Goal: Communication & Community: Answer question/provide support

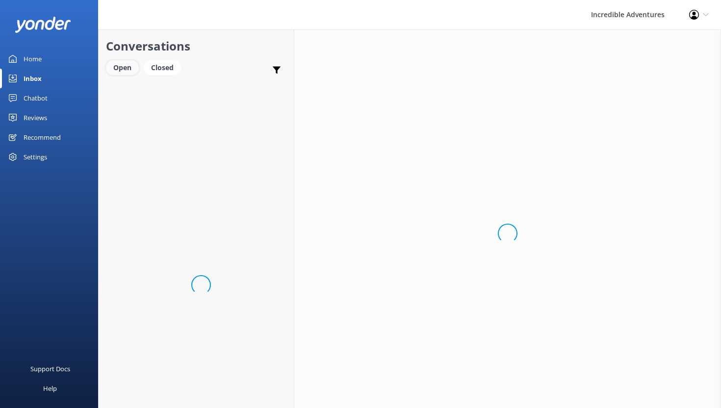
click at [126, 70] on div "Open" at bounding box center [122, 67] width 33 height 15
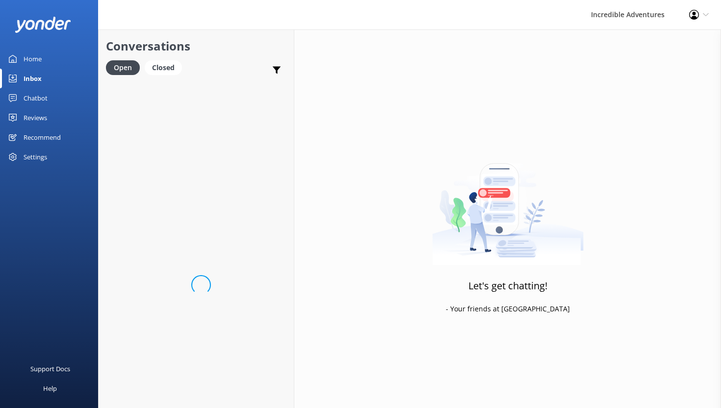
click at [34, 58] on div "Home" at bounding box center [33, 59] width 18 height 20
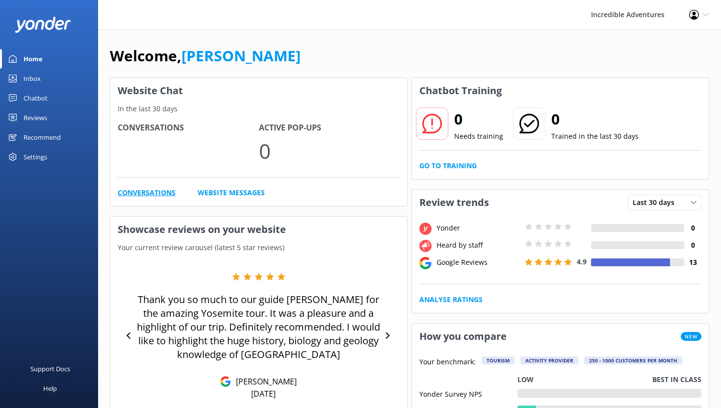
click at [158, 191] on link "Conversations" at bounding box center [147, 192] width 58 height 11
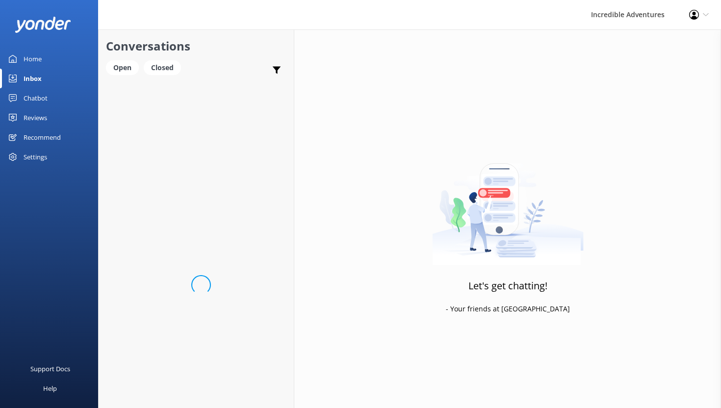
click at [32, 57] on div "Home" at bounding box center [33, 59] width 18 height 20
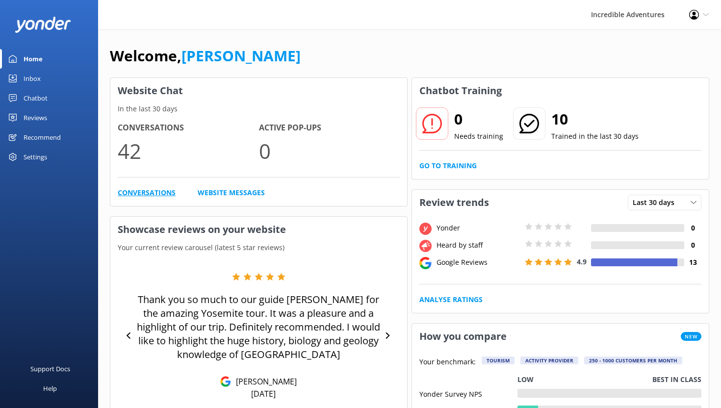
click at [144, 193] on link "Conversations" at bounding box center [147, 192] width 58 height 11
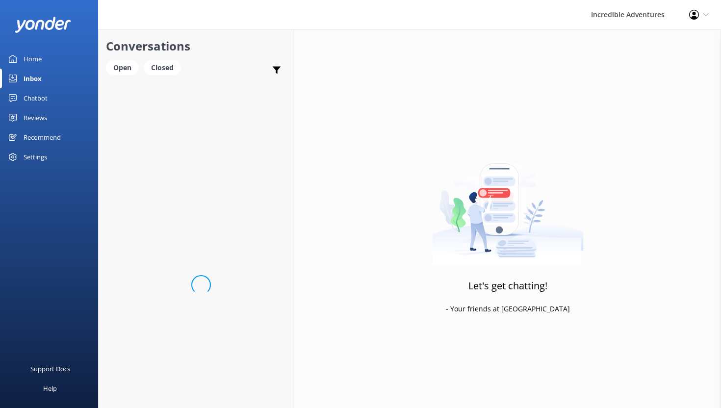
click at [30, 58] on div "Home" at bounding box center [33, 59] width 18 height 20
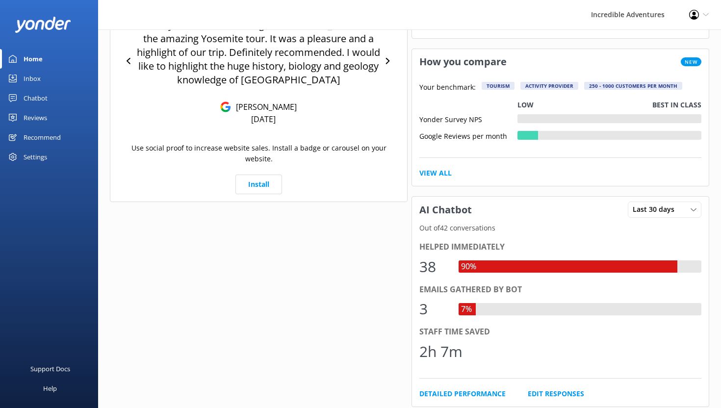
scroll to position [67, 0]
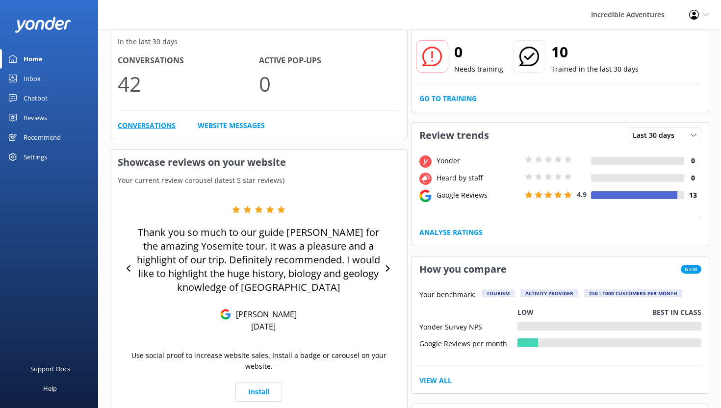
click at [151, 126] on link "Conversations" at bounding box center [147, 125] width 58 height 11
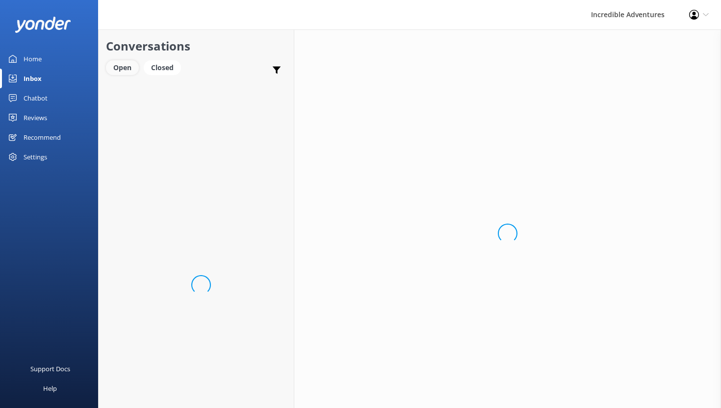
click at [123, 67] on div "Open" at bounding box center [122, 67] width 33 height 15
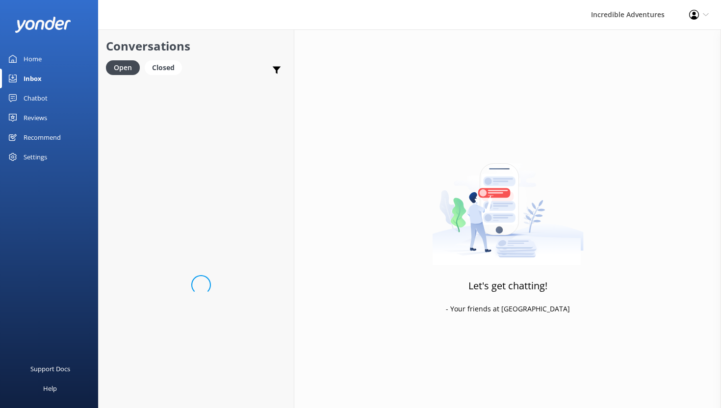
click at [34, 59] on div "Home" at bounding box center [33, 59] width 18 height 20
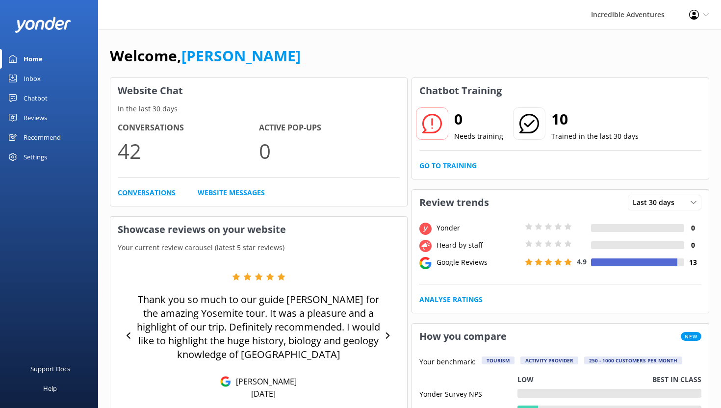
click at [137, 193] on link "Conversations" at bounding box center [147, 192] width 58 height 11
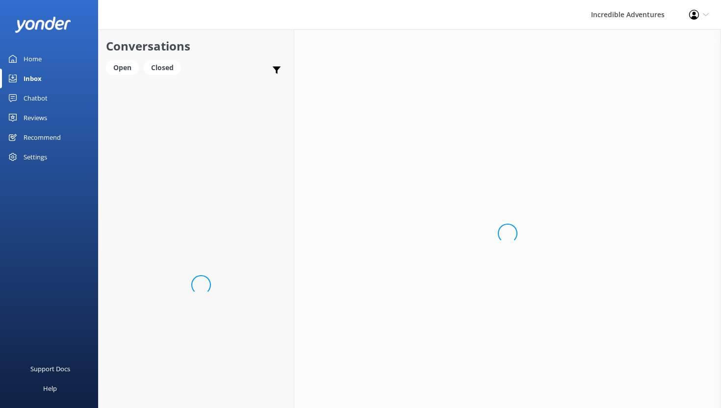
click at [512, 337] on div "Loading.." at bounding box center [507, 233] width 427 height 408
click at [42, 56] on link "Home" at bounding box center [49, 59] width 98 height 20
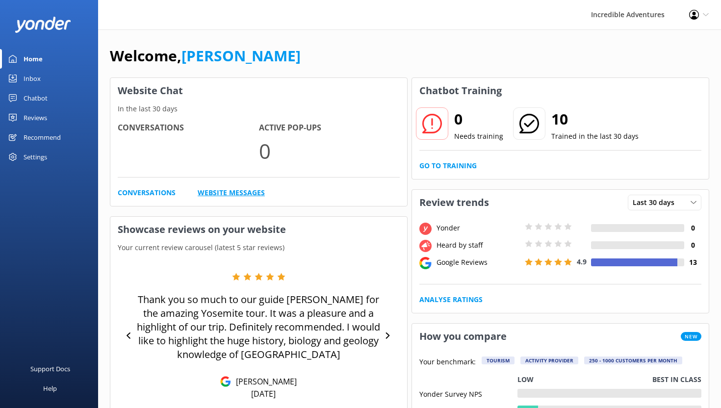
click at [254, 191] on link "Website Messages" at bounding box center [231, 192] width 67 height 11
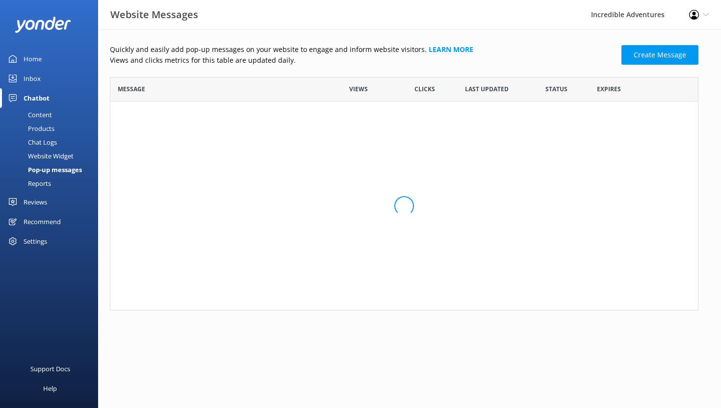
scroll to position [233, 589]
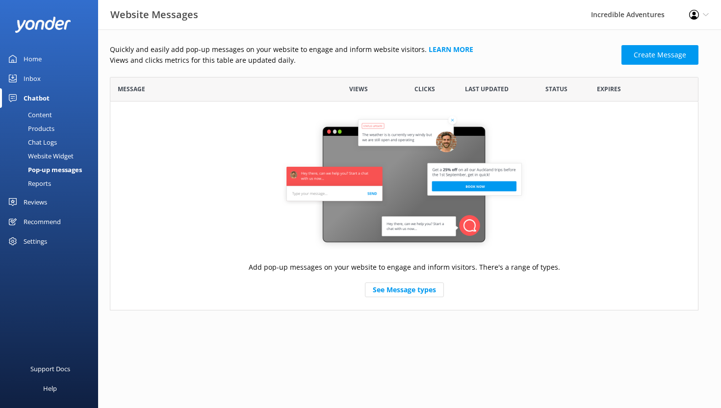
click at [32, 79] on div "Inbox" at bounding box center [32, 79] width 17 height 20
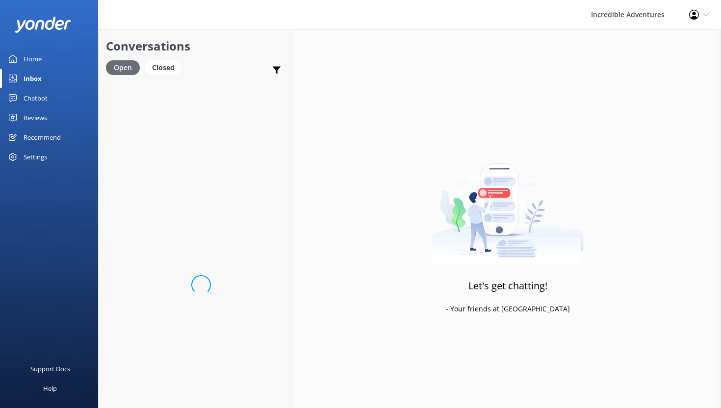
click at [129, 65] on div "Open" at bounding box center [123, 67] width 34 height 15
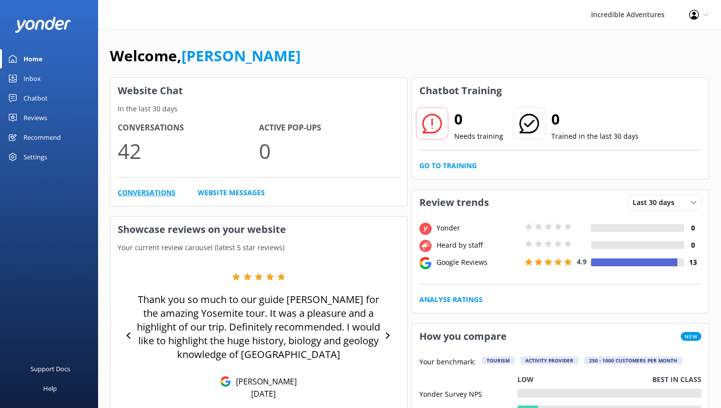
click at [154, 191] on link "Conversations" at bounding box center [147, 192] width 58 height 11
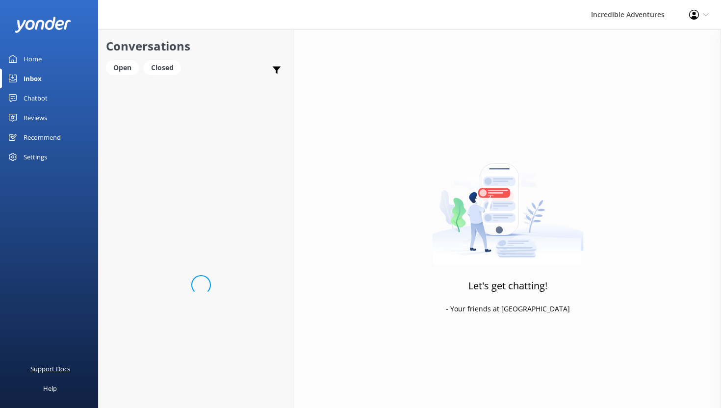
click at [61, 368] on div "Support Docs" at bounding box center [50, 369] width 40 height 20
click at [24, 155] on div "Settings" at bounding box center [36, 157] width 24 height 20
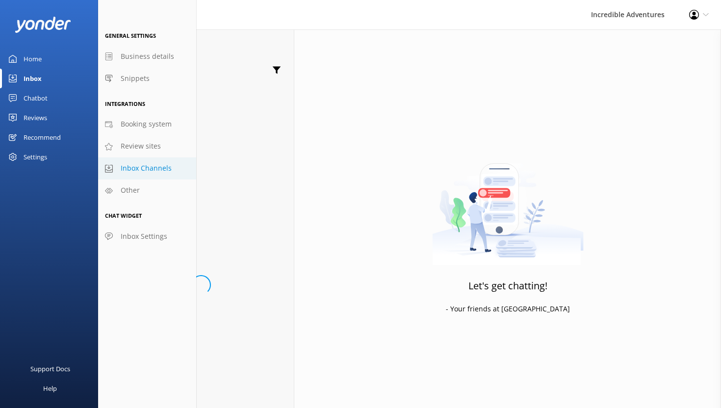
click at [137, 168] on span "Inbox Channels" at bounding box center [146, 168] width 51 height 11
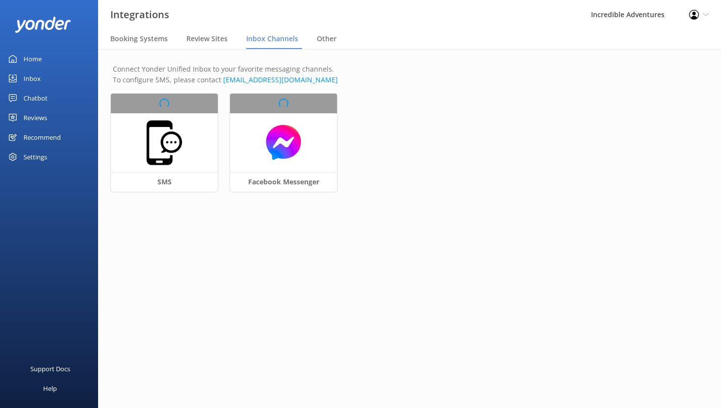
click at [151, 190] on div "Loading.. SMS Loading.. Facebook Messenger" at bounding box center [409, 149] width 597 height 110
click at [156, 182] on div "Loading.. SMS Loading.. Facebook Messenger" at bounding box center [409, 149] width 597 height 110
click at [178, 123] on div "Loading.. SMS Loading.. Facebook Messenger" at bounding box center [409, 149] width 597 height 110
click at [136, 38] on span "Booking Systems" at bounding box center [138, 39] width 57 height 10
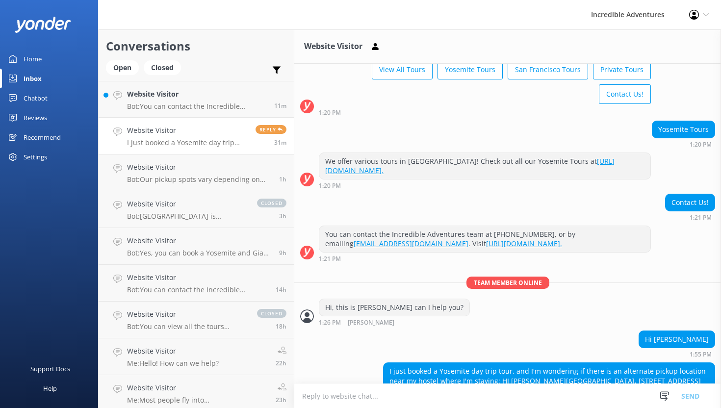
scroll to position [95, 0]
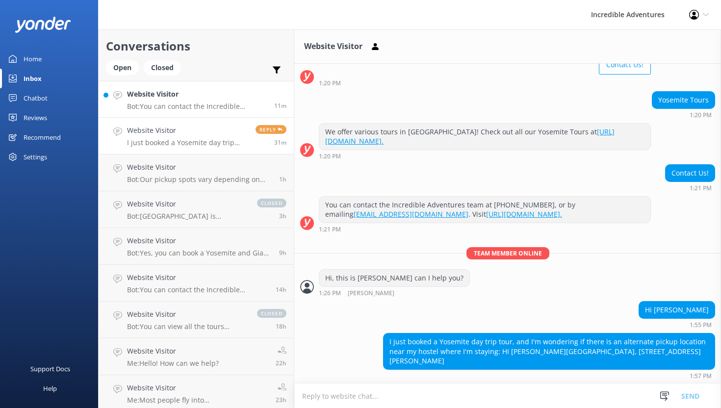
click at [181, 97] on h4 "Website Visitor" at bounding box center [197, 94] width 140 height 11
